Goal: Use online tool/utility: Utilize a website feature to perform a specific function

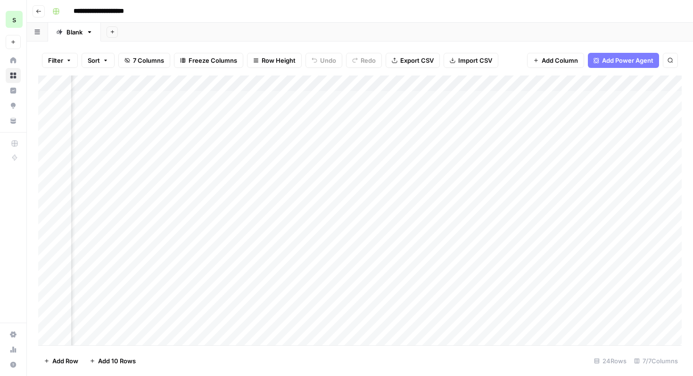
scroll to position [0, 321]
click at [39, 12] on icon "button" at bounding box center [39, 11] width 6 height 6
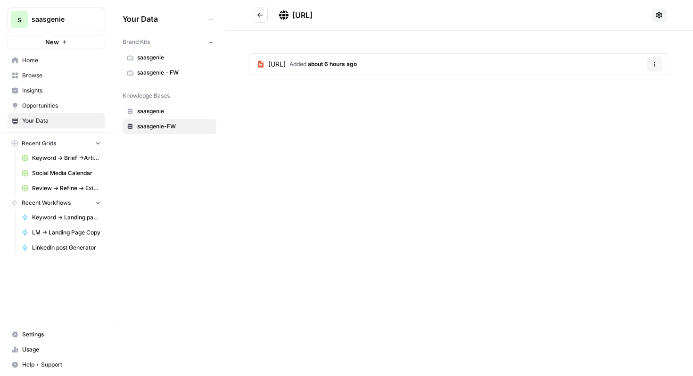
click at [652, 65] on icon "button" at bounding box center [655, 64] width 6 height 6
click at [610, 42] on div "[URL] Added about 6 hours ago Options" at bounding box center [459, 66] width 466 height 71
click at [189, 123] on span "saasgenie-FW" at bounding box center [174, 126] width 75 height 8
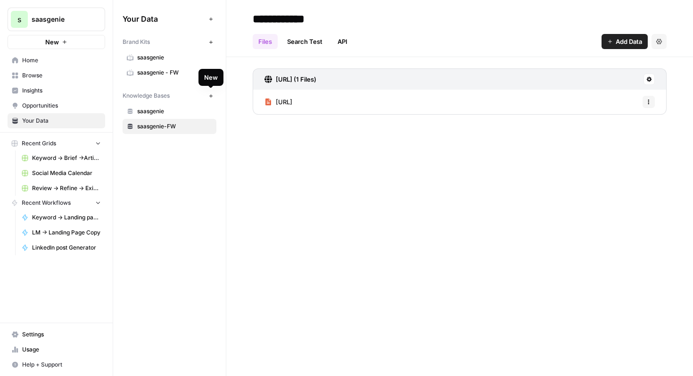
click at [212, 96] on icon "button" at bounding box center [210, 95] width 3 height 3
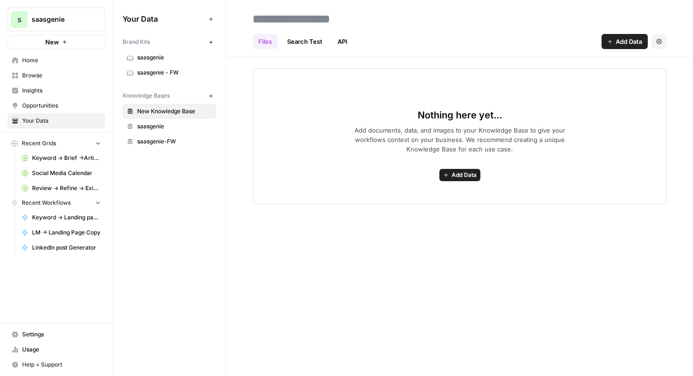
click at [202, 114] on span "New Knowledge Base" at bounding box center [174, 111] width 75 height 8
click at [155, 144] on span "saasgenie-FW" at bounding box center [174, 141] width 75 height 8
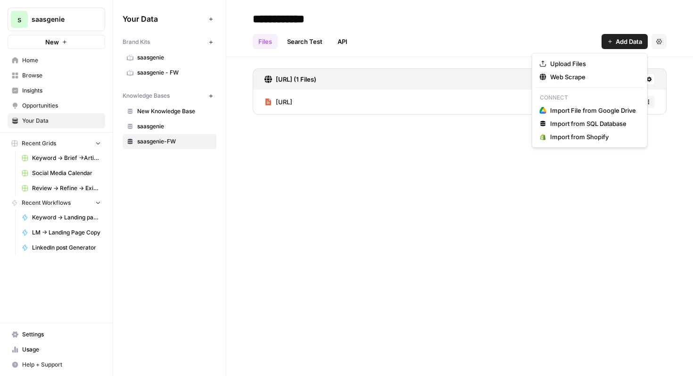
click at [627, 41] on span "Add Data" at bounding box center [628, 41] width 26 height 9
click at [592, 74] on span "Web Scrape" at bounding box center [593, 76] width 86 height 9
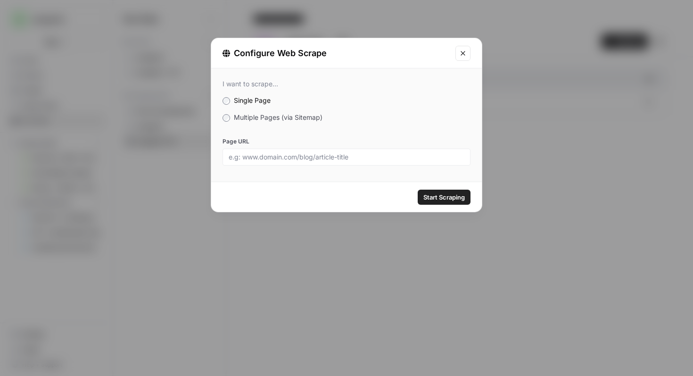
click at [364, 148] on div at bounding box center [346, 156] width 248 height 17
click at [370, 161] on input "Page URL" at bounding box center [347, 157] width 236 height 8
paste input "[URL]"
type input "[URL]"
click at [449, 197] on span "Start Scraping" at bounding box center [443, 196] width 41 height 9
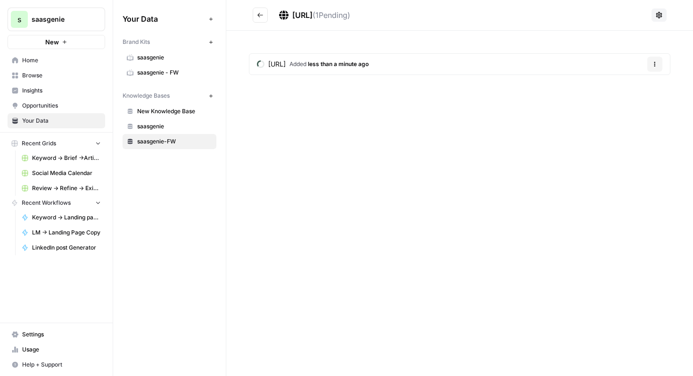
click at [262, 16] on icon "Go back" at bounding box center [260, 15] width 7 height 7
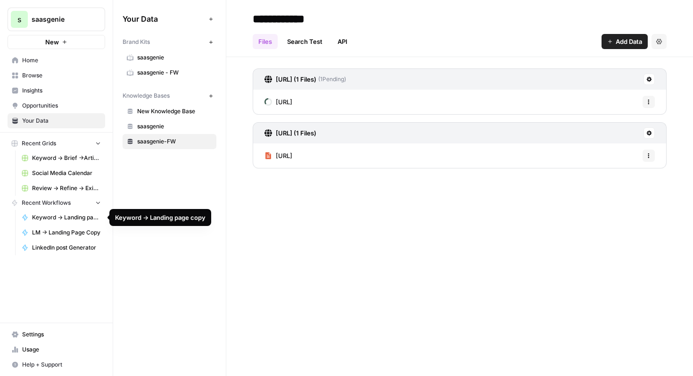
click at [70, 229] on span "LM -> Landing Page Copy" at bounding box center [66, 232] width 69 height 8
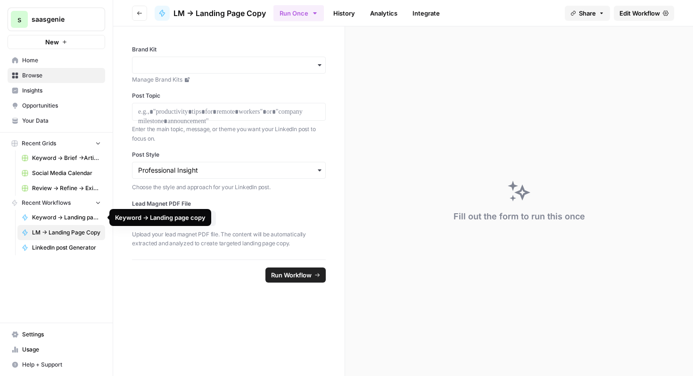
click at [69, 218] on span "Keyword -> Landing page copy" at bounding box center [66, 217] width 69 height 8
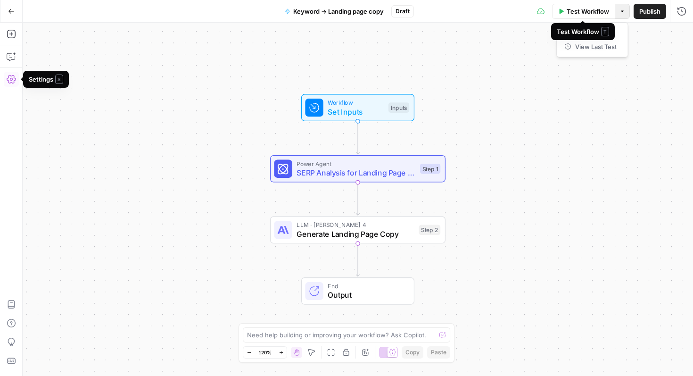
click at [622, 14] on button "Options" at bounding box center [621, 11] width 15 height 15
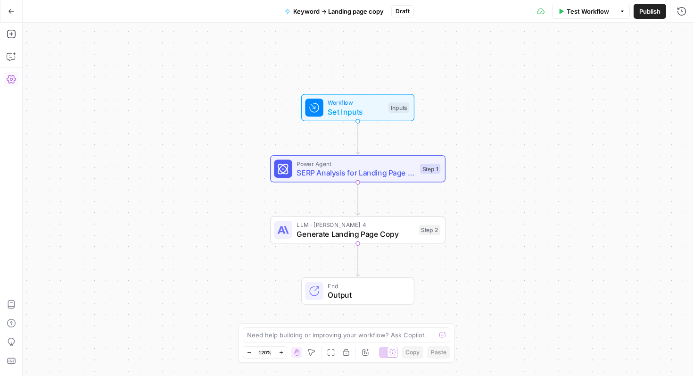
click at [593, 9] on span "Test Workflow" at bounding box center [587, 11] width 42 height 9
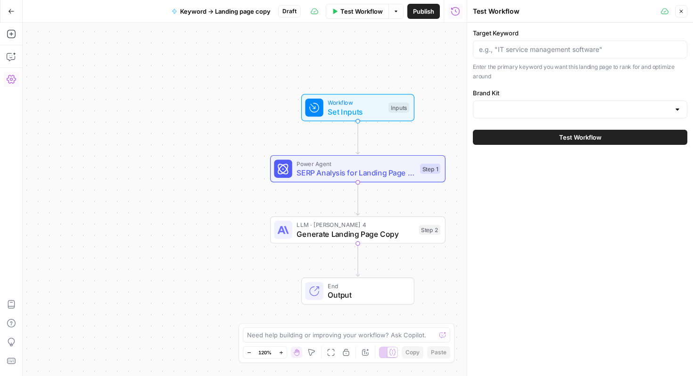
click at [559, 57] on div at bounding box center [580, 50] width 214 height 18
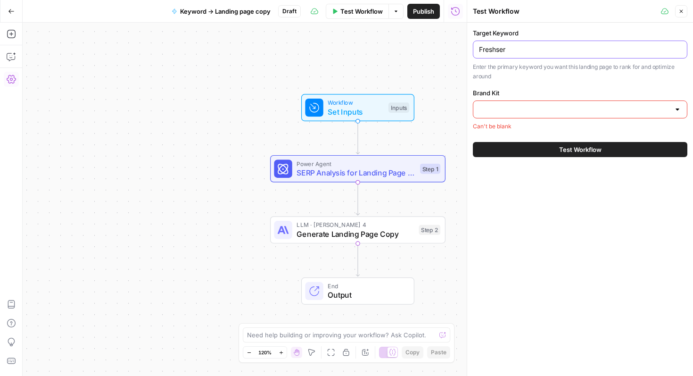
type input "Freshservice vs ServiceNow"
click at [578, 105] on input "Brand Kit" at bounding box center [574, 109] width 191 height 9
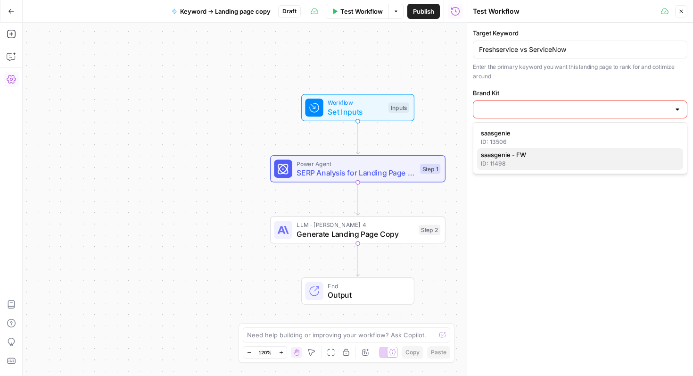
click at [558, 160] on div "ID: 11498" at bounding box center [580, 163] width 198 height 8
type input "saasgenie - FW"
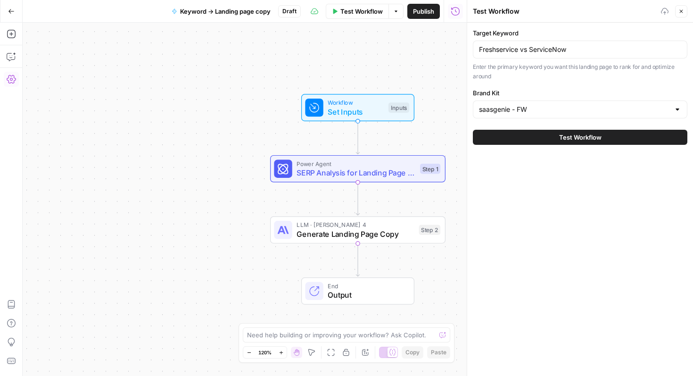
click at [571, 136] on span "Test Workflow" at bounding box center [580, 136] width 42 height 9
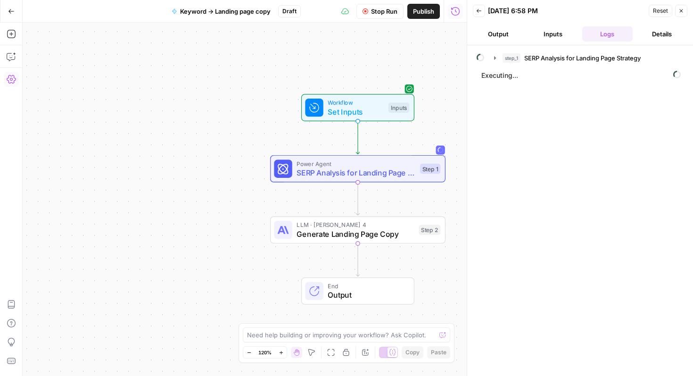
click at [483, 35] on button "Output" at bounding box center [498, 33] width 51 height 15
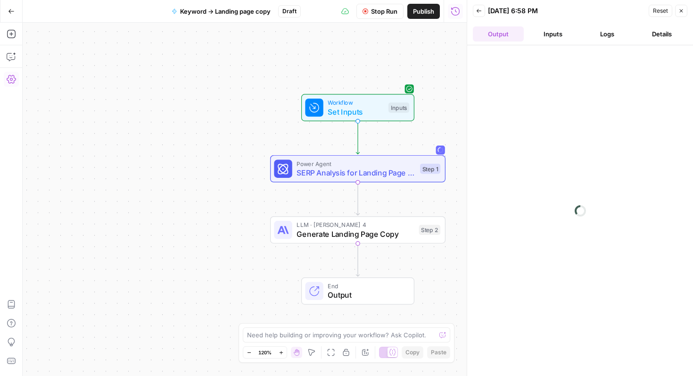
click at [558, 39] on button "Inputs" at bounding box center [552, 33] width 51 height 15
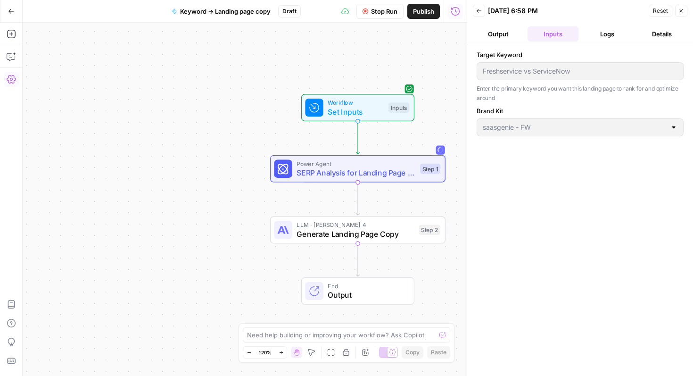
click at [496, 29] on button "Output" at bounding box center [498, 33] width 51 height 15
